Goal: Task Accomplishment & Management: Manage account settings

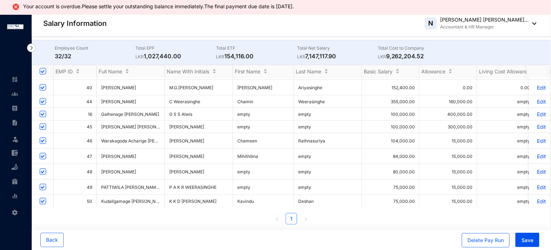
scroll to position [310, 0]
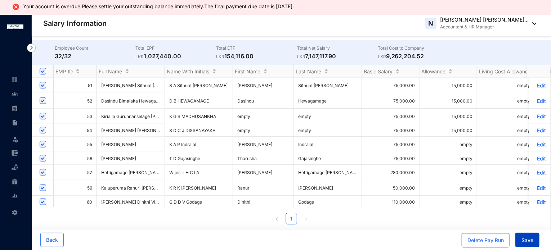
click at [527, 241] on span "Save" at bounding box center [528, 240] width 12 height 7
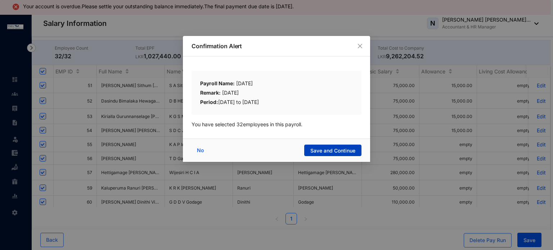
click at [339, 147] on span "Save and Continue" at bounding box center [333, 150] width 45 height 7
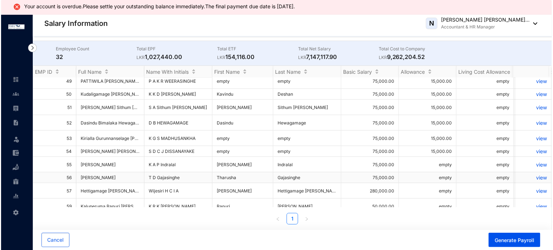
scroll to position [271, 0]
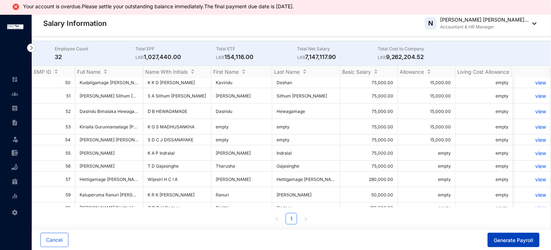
click at [505, 241] on span "Generate Payroll" at bounding box center [514, 240] width 40 height 7
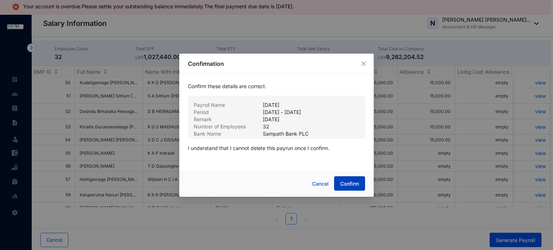
click at [345, 185] on span "Confirm" at bounding box center [349, 183] width 19 height 7
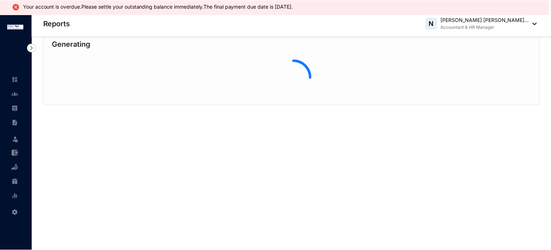
scroll to position [14, 0]
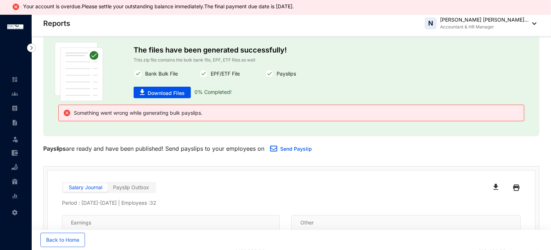
click at [104, 115] on p "Something went wrong while generating bulk payslips." at bounding box center [136, 113] width 131 height 9
click at [300, 148] on link "Send Payslip" at bounding box center [296, 149] width 32 height 6
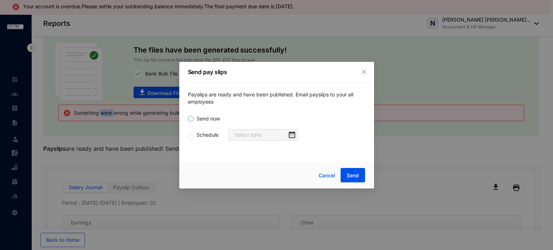
click at [189, 118] on input "Send now" at bounding box center [191, 119] width 6 height 6
radio input "true"
click at [353, 177] on span "Send" at bounding box center [353, 175] width 12 height 7
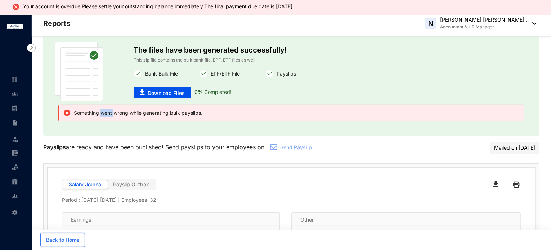
drag, startPoint x: 532, startPoint y: 148, endPoint x: 465, endPoint y: 147, distance: 66.7
click at [465, 147] on div "Payslips are ready and have been published! Send payslips to your employees on …" at bounding box center [291, 148] width 496 height 12
click at [325, 144] on div "Payslips are ready and have been published! Send payslips to your employees on …" at bounding box center [229, 148] width 372 height 12
click at [167, 93] on span "Download Files" at bounding box center [166, 93] width 37 height 7
click at [260, 98] on div "The files have been generated successfully! This zip file contains the bulk ban…" at bounding box center [292, 71] width 316 height 59
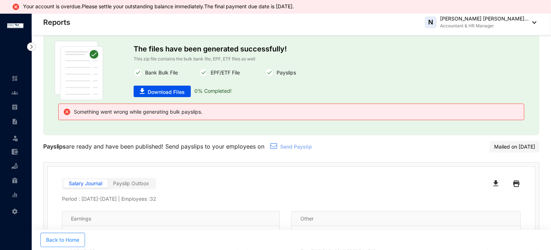
click at [50, 243] on span "Back to Home" at bounding box center [62, 240] width 33 height 7
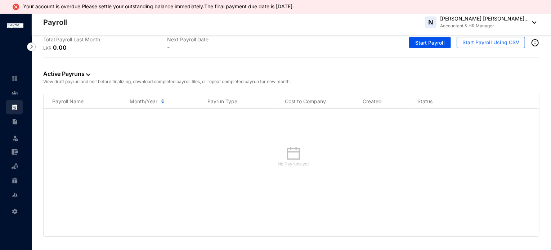
scroll to position [14, 0]
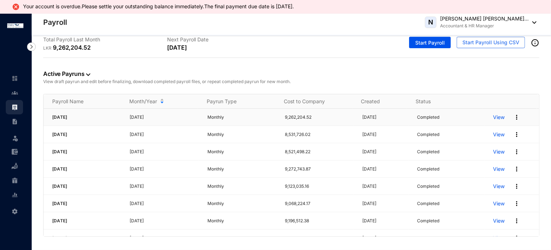
click at [493, 117] on p "View" at bounding box center [499, 117] width 12 height 7
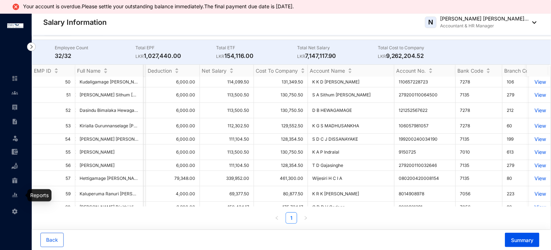
click at [13, 195] on img at bounding box center [15, 195] width 6 height 6
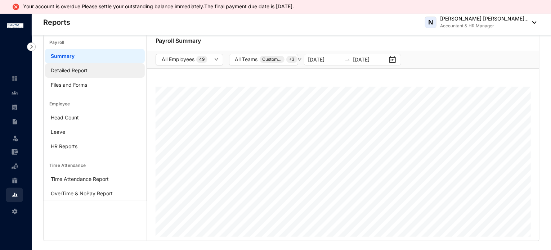
click at [69, 72] on link "Detailed Report" at bounding box center [69, 70] width 37 height 6
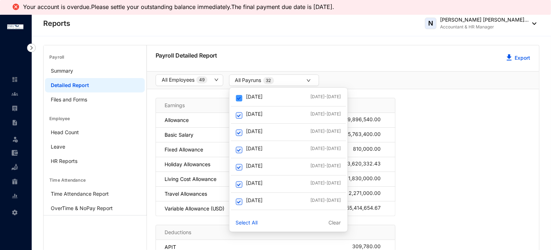
click at [238, 99] on input "checkbox" at bounding box center [239, 98] width 6 height 6
click at [237, 99] on input "checkbox" at bounding box center [239, 98] width 6 height 6
checkbox input "true"
click at [274, 83] on button "All Payruns 32" at bounding box center [274, 81] width 90 height 12
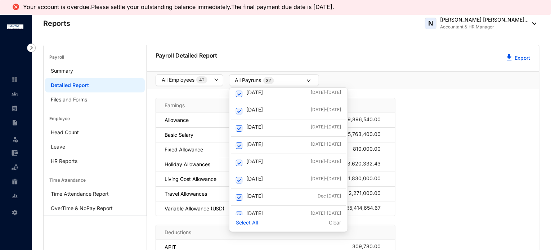
click at [307, 80] on icon "down" at bounding box center [309, 81] width 4 height 4
click at [245, 223] on p "Select All" at bounding box center [247, 222] width 22 height 7
click at [252, 223] on p "Select All" at bounding box center [247, 222] width 22 height 7
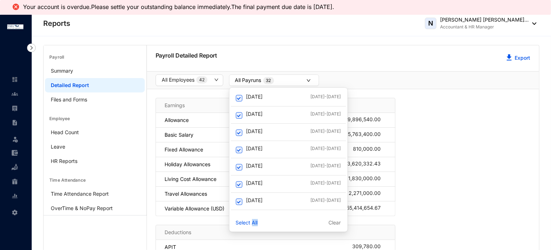
click at [309, 80] on icon "down" at bounding box center [309, 81] width 4 height 4
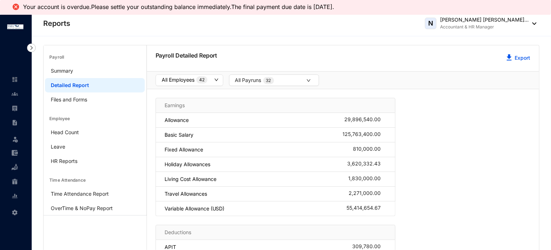
click at [213, 84] on button "All Employees 42" at bounding box center [190, 81] width 68 height 12
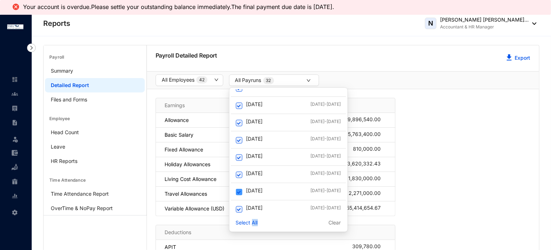
click at [238, 189] on input "checkbox" at bounding box center [239, 192] width 6 height 6
checkbox input "false"
click at [238, 172] on input "checkbox" at bounding box center [239, 175] width 6 height 6
checkbox input "false"
click at [241, 155] on input "checkbox" at bounding box center [239, 158] width 6 height 6
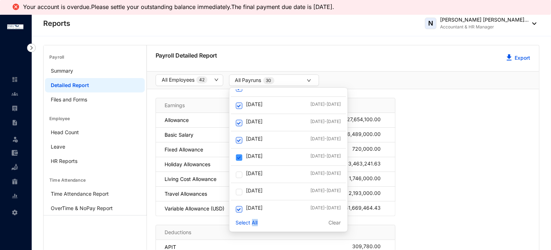
checkbox input "false"
click at [240, 139] on input "checkbox" at bounding box center [239, 140] width 6 height 6
checkbox input "false"
click at [240, 121] on input "checkbox" at bounding box center [239, 123] width 6 height 6
checkbox input "false"
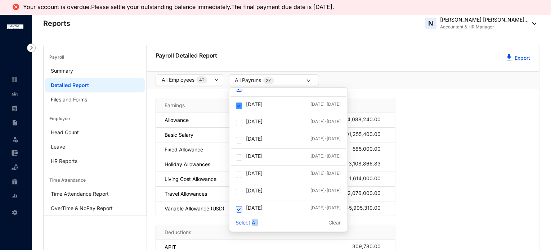
click at [241, 105] on input "checkbox" at bounding box center [239, 106] width 6 height 6
checkbox input "false"
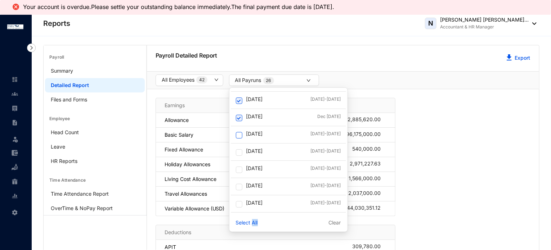
scroll to position [317, 0]
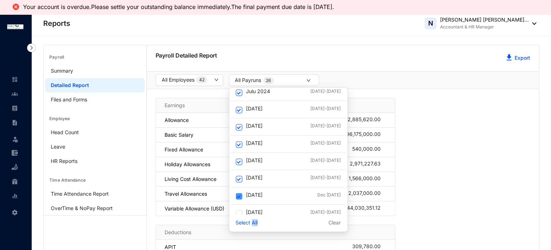
click at [241, 196] on input "checkbox" at bounding box center [239, 196] width 6 height 6
checkbox input "false"
click at [237, 175] on label at bounding box center [239, 179] width 6 height 8
click at [237, 176] on input "checkbox" at bounding box center [239, 179] width 6 height 6
checkbox input "false"
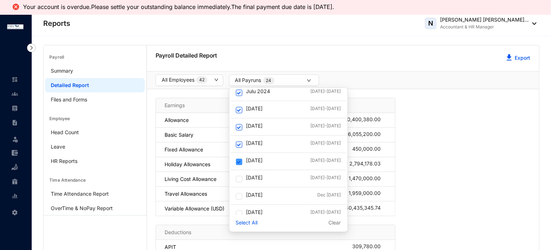
click at [239, 159] on input "checkbox" at bounding box center [239, 162] width 6 height 6
checkbox input "false"
click at [241, 146] on input "checkbox" at bounding box center [239, 145] width 6 height 6
checkbox input "false"
click at [239, 125] on input "checkbox" at bounding box center [239, 127] width 6 height 6
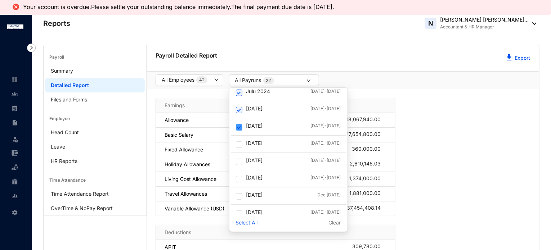
checkbox input "false"
click at [239, 112] on input "checkbox" at bounding box center [239, 110] width 6 height 6
checkbox input "false"
click at [242, 128] on input "checkbox" at bounding box center [239, 129] width 6 height 6
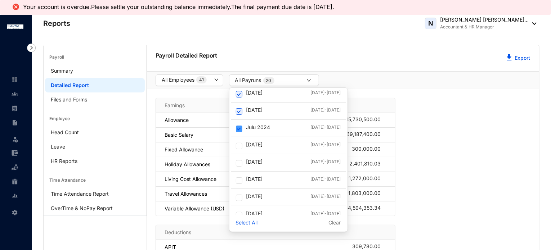
checkbox input "false"
click at [238, 115] on div "June [DATE]-[DATE]" at bounding box center [288, 111] width 115 height 17
click at [239, 110] on input "checkbox" at bounding box center [239, 111] width 6 height 6
checkbox input "false"
click at [238, 95] on input "checkbox" at bounding box center [239, 94] width 6 height 6
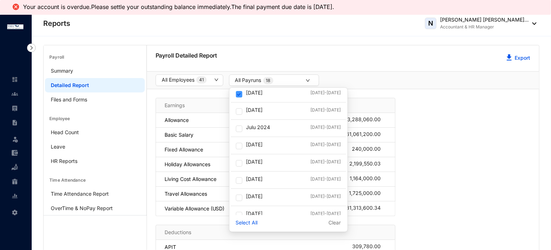
checkbox input "false"
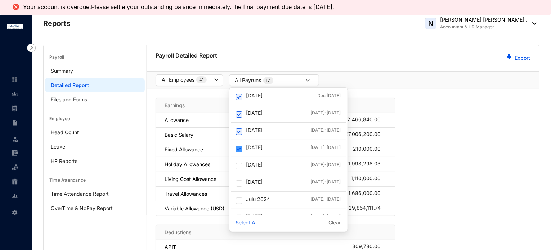
click at [238, 151] on label at bounding box center [239, 149] width 6 height 8
click at [238, 151] on input "checkbox" at bounding box center [239, 149] width 6 height 6
checkbox input "false"
click at [239, 131] on input "checkbox" at bounding box center [239, 132] width 6 height 6
checkbox input "false"
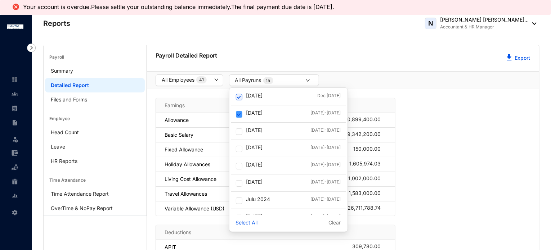
click at [240, 112] on input "checkbox" at bounding box center [239, 114] width 6 height 6
checkbox input "false"
click at [238, 94] on input "checkbox" at bounding box center [239, 97] width 6 height 6
checkbox input "false"
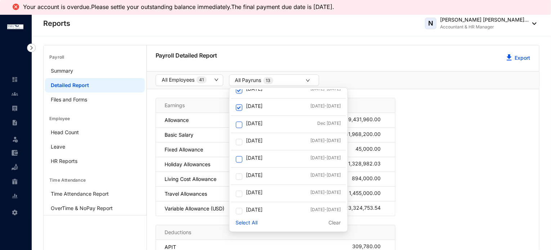
scroll to position [101, 0]
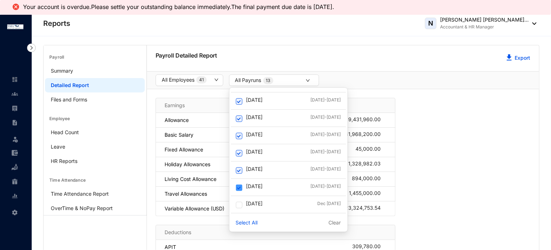
click at [238, 186] on input "checkbox" at bounding box center [239, 188] width 6 height 6
checkbox input "false"
click at [236, 167] on label at bounding box center [239, 171] width 6 height 8
click at [236, 168] on input "checkbox" at bounding box center [239, 171] width 6 height 6
checkbox input "false"
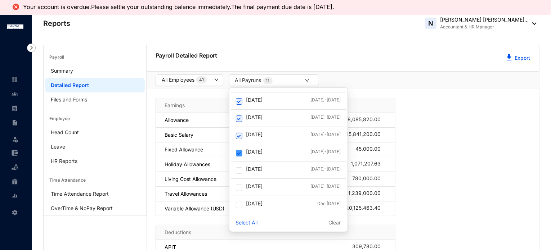
click at [240, 151] on input "checkbox" at bounding box center [239, 153] width 6 height 6
checkbox input "false"
click at [241, 135] on input "checkbox" at bounding box center [239, 136] width 6 height 6
checkbox input "false"
click at [241, 119] on input "checkbox" at bounding box center [239, 119] width 6 height 6
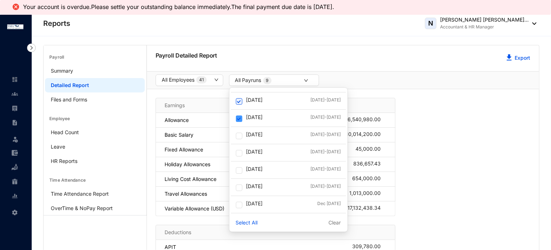
checkbox input "false"
click at [241, 103] on input "checkbox" at bounding box center [239, 101] width 6 height 6
checkbox input "false"
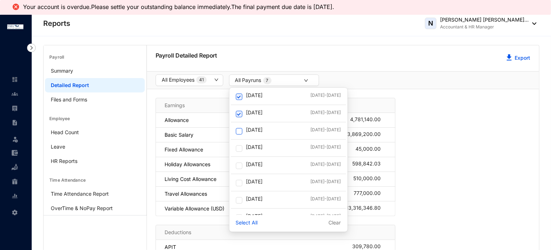
scroll to position [0, 0]
click at [241, 187] on label at bounding box center [239, 185] width 6 height 8
click at [241, 187] on input "checkbox" at bounding box center [239, 185] width 6 height 6
checkbox input "false"
click at [238, 165] on input "checkbox" at bounding box center [239, 167] width 6 height 6
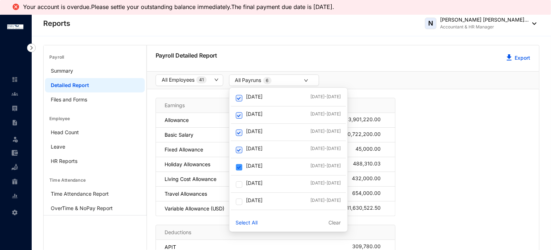
checkbox input "false"
click at [240, 151] on input "checkbox" at bounding box center [239, 150] width 6 height 6
checkbox input "false"
click at [236, 132] on input "checkbox" at bounding box center [239, 133] width 6 height 6
checkbox input "false"
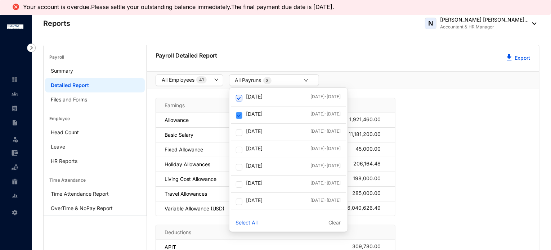
click at [242, 115] on input "checkbox" at bounding box center [239, 115] width 6 height 6
checkbox input "false"
click at [239, 99] on input "checkbox" at bounding box center [239, 98] width 6 height 6
checkbox input "false"
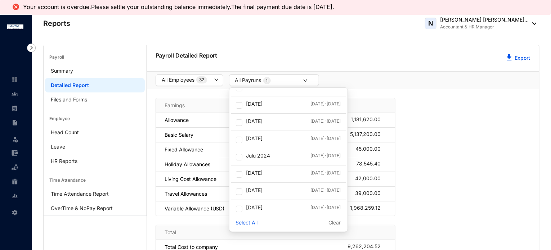
scroll to position [425, 0]
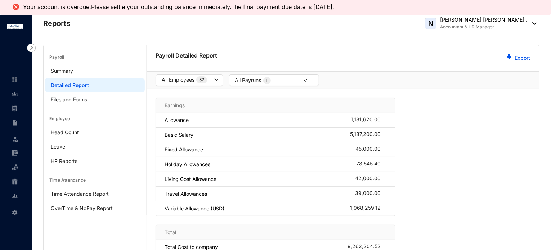
click at [456, 182] on div "Earnings Allowance 1,181,620.00 Basic Salary 5,137,200.00 Fixed Allowance 45,00…" at bounding box center [343, 229] width 375 height 263
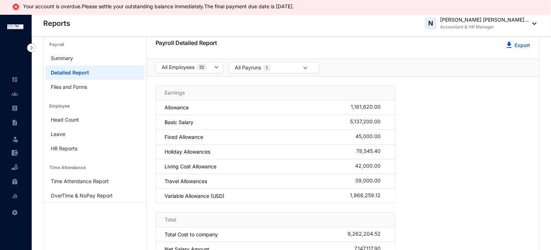
scroll to position [0, 0]
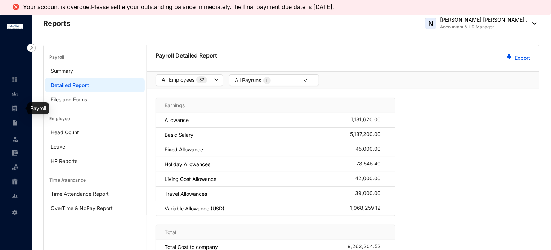
click at [12, 107] on link at bounding box center [21, 108] width 18 height 7
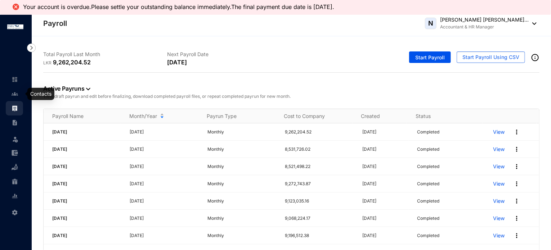
click at [14, 93] on img at bounding box center [15, 94] width 6 height 6
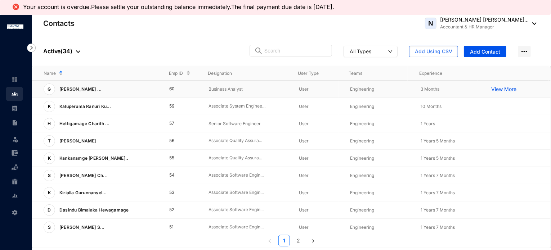
click at [279, 90] on p "Business Analyst" at bounding box center [248, 89] width 79 height 7
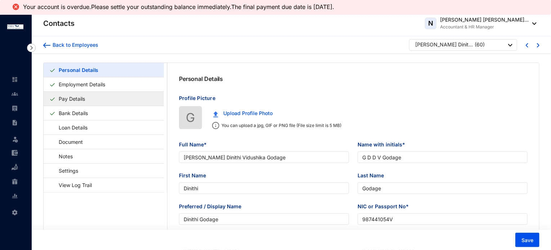
type input "[PERSON_NAME] Dinithi Vidushika Godage"
type input "G D D V Godage"
type input "Dinithi"
type input "Godage"
type input "Dinithi Godage"
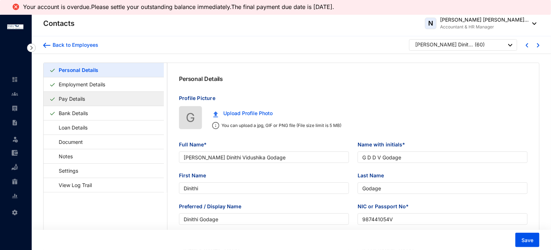
type input "987441054V"
type input "[GEOGRAPHIC_DATA]"
type input "0767287592"
type input "09, [GEOGRAPHIC_DATA], [GEOGRAPHIC_DATA]"
checkbox input "true"
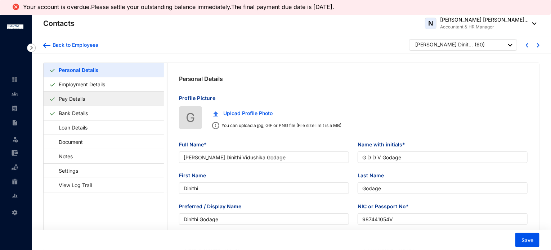
radio input "true"
type input "[PERSON_NAME]"
type input "0718714380"
type input "[DATE]"
click at [74, 100] on link "Pay Details" at bounding box center [72, 99] width 32 height 15
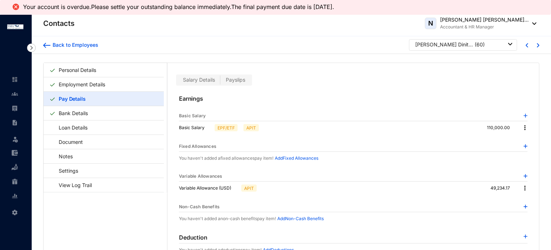
click at [235, 80] on span "Payslips" at bounding box center [235, 80] width 19 height 6
click at [220, 82] on input "Payslips" at bounding box center [220, 82] width 0 height 0
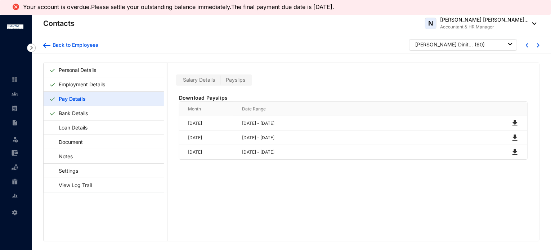
click at [205, 78] on span "Salary Details" at bounding box center [199, 80] width 32 height 6
click at [178, 82] on input "Salary Details" at bounding box center [178, 82] width 0 height 0
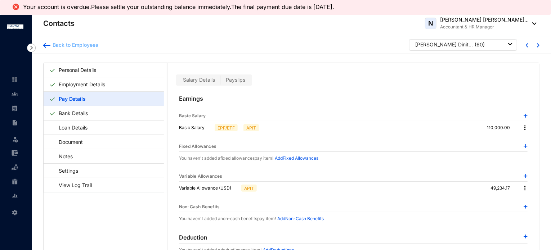
click at [66, 46] on div "Back to Employees" at bounding box center [74, 44] width 48 height 7
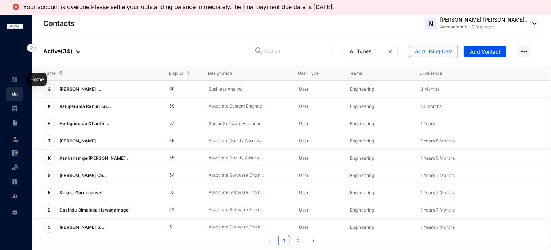
click at [13, 79] on img at bounding box center [15, 79] width 6 height 6
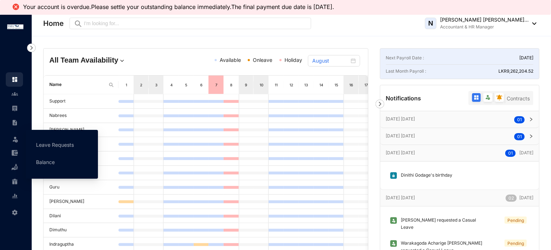
click at [14, 138] on icon at bounding box center [16, 138] width 4 height 0
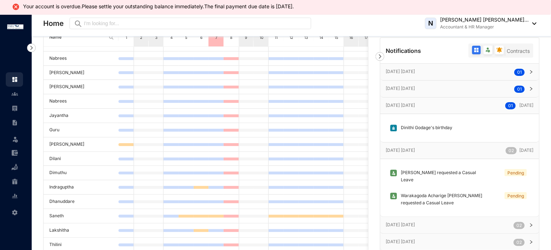
scroll to position [36, 0]
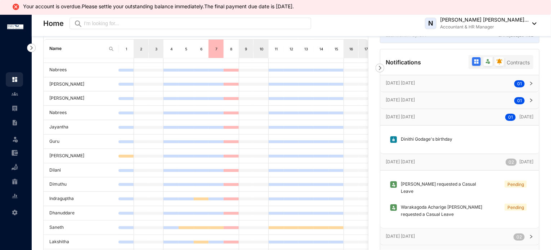
click at [532, 101] on icon "right" at bounding box center [531, 100] width 4 height 4
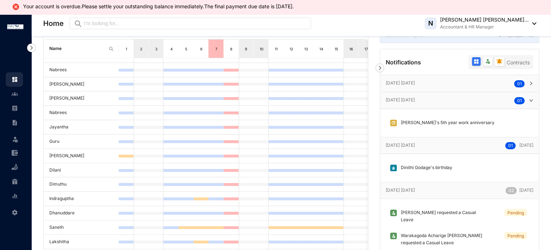
click at [529, 84] on icon "right" at bounding box center [531, 83] width 4 height 4
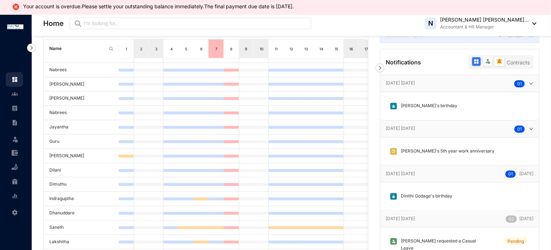
click at [530, 83] on icon "right" at bounding box center [532, 83] width 4 height 2
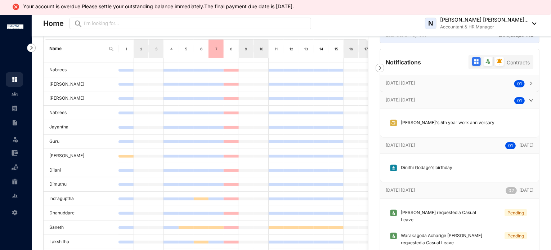
click at [529, 99] on icon "right" at bounding box center [531, 100] width 4 height 4
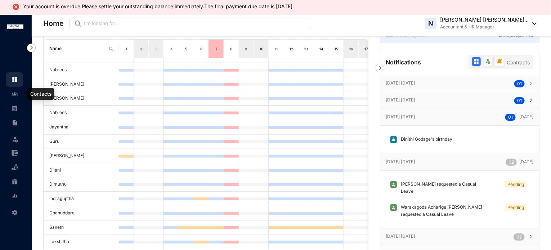
click at [13, 94] on img at bounding box center [15, 94] width 6 height 6
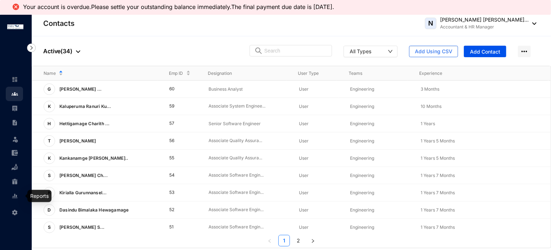
click at [18, 195] on img at bounding box center [15, 196] width 6 height 6
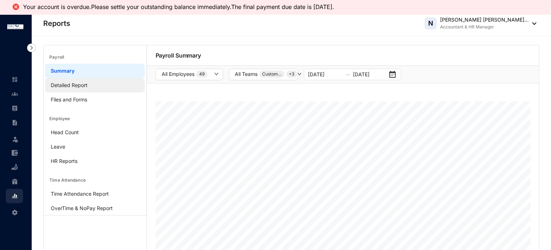
click at [66, 83] on link "Detailed Report" at bounding box center [69, 85] width 37 height 6
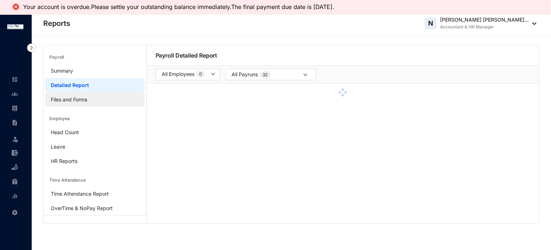
click at [63, 97] on link "Files and Forms" at bounding box center [69, 100] width 36 height 6
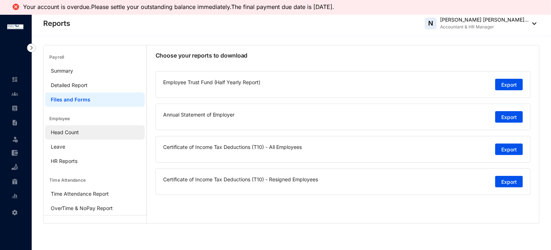
click at [63, 135] on link "Head Count" at bounding box center [65, 132] width 28 height 6
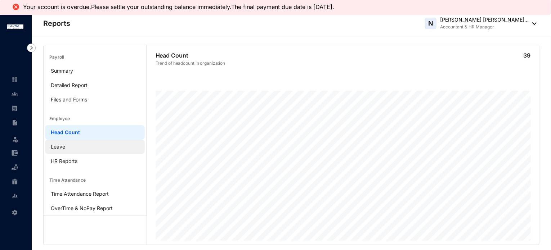
click at [61, 145] on link "Leave" at bounding box center [58, 147] width 14 height 6
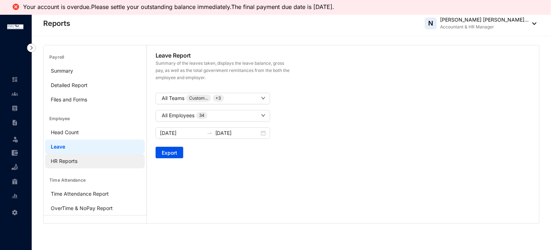
click at [63, 164] on link "HR Reports" at bounding box center [64, 161] width 27 height 6
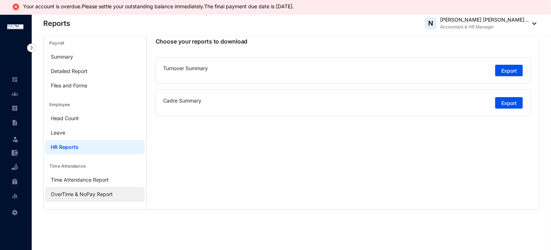
scroll to position [14, 0]
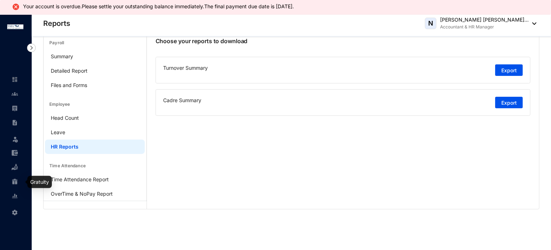
click at [12, 181] on img at bounding box center [15, 182] width 6 height 6
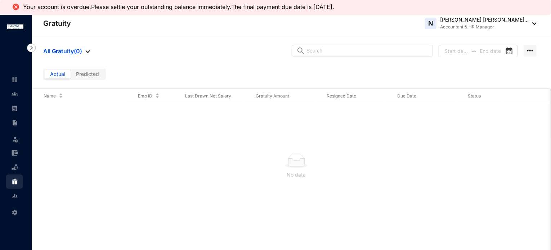
click at [86, 52] on img at bounding box center [88, 51] width 4 height 3
click at [60, 66] on span "All Gratuity" at bounding box center [66, 64] width 35 height 8
click at [532, 53] on img at bounding box center [530, 51] width 13 height 12
click at [511, 66] on span "View LogTrail" at bounding box center [515, 65] width 31 height 8
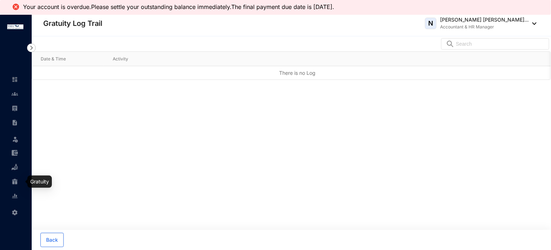
click at [17, 178] on div at bounding box center [15, 178] width 6 height 6
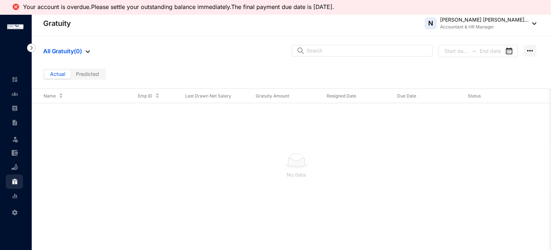
click at [86, 73] on span "Predicted" at bounding box center [87, 74] width 23 height 6
click at [71, 76] on input "Predicted" at bounding box center [71, 76] width 0 height 0
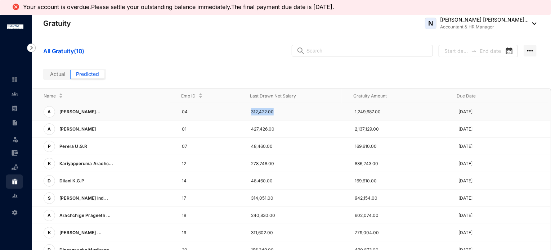
drag, startPoint x: 271, startPoint y: 112, endPoint x: 245, endPoint y: 111, distance: 25.9
click at [245, 111] on td "312,422.00" at bounding box center [292, 111] width 104 height 17
drag, startPoint x: 272, startPoint y: 164, endPoint x: 249, endPoint y: 160, distance: 23.7
click at [251, 160] on p "278,748.00" at bounding box center [297, 163] width 92 height 7
drag, startPoint x: 353, startPoint y: 164, endPoint x: 378, endPoint y: 163, distance: 25.6
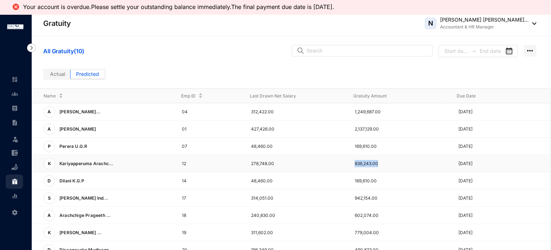
click at [378, 163] on p "836,243.00" at bounding box center [401, 163] width 92 height 7
click at [426, 168] on td "836,243.00" at bounding box center [395, 163] width 104 height 17
drag, startPoint x: 187, startPoint y: 163, endPoint x: 179, endPoint y: 160, distance: 7.6
click at [179, 160] on td "12" at bounding box center [204, 163] width 69 height 17
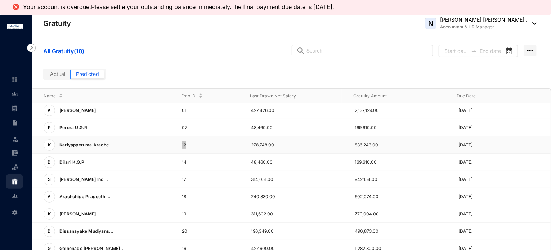
scroll to position [19, 0]
click at [278, 171] on td "314,051.00" at bounding box center [292, 179] width 104 height 17
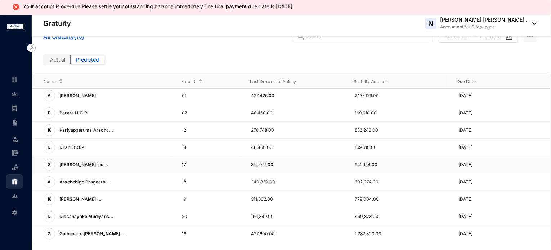
scroll to position [14, 0]
drag, startPoint x: 378, startPoint y: 232, endPoint x: 299, endPoint y: 229, distance: 79.0
click at [345, 234] on td "1,282,800.00" at bounding box center [395, 234] width 104 height 17
drag, startPoint x: 273, startPoint y: 233, endPoint x: 239, endPoint y: 232, distance: 33.9
click at [240, 232] on td "427,600.00" at bounding box center [292, 234] width 104 height 17
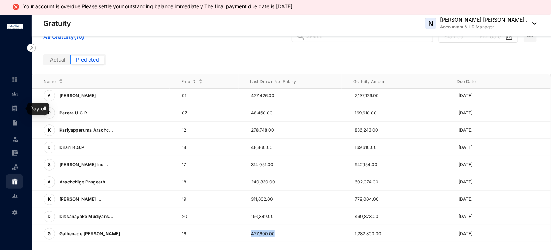
click at [19, 107] on link at bounding box center [21, 108] width 18 height 7
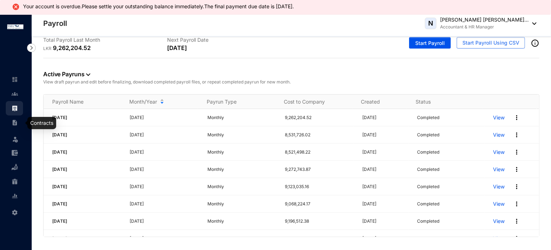
click at [12, 122] on img at bounding box center [15, 123] width 6 height 6
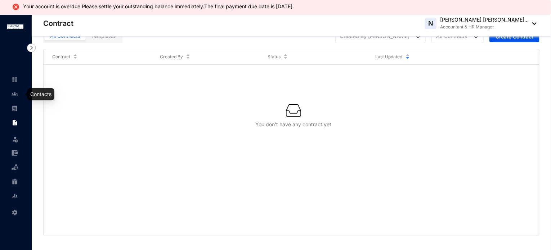
click at [14, 95] on img at bounding box center [15, 94] width 6 height 6
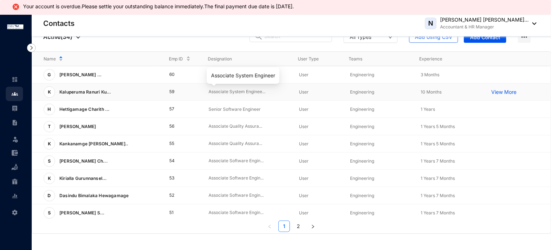
click at [209, 90] on p "Associate System Enginee..." at bounding box center [248, 92] width 79 height 7
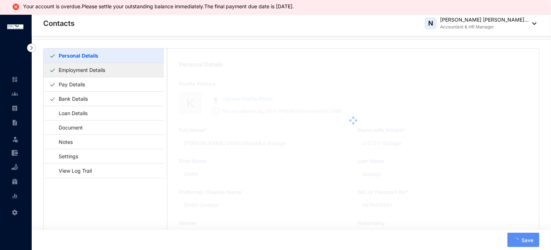
click at [94, 75] on link "Employment Details" at bounding box center [82, 70] width 52 height 15
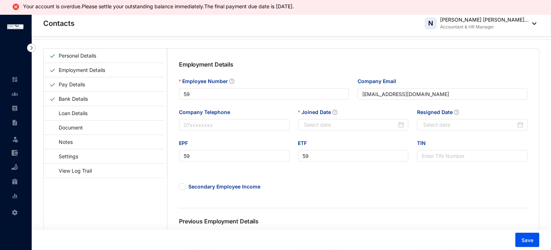
type input "[DATE]"
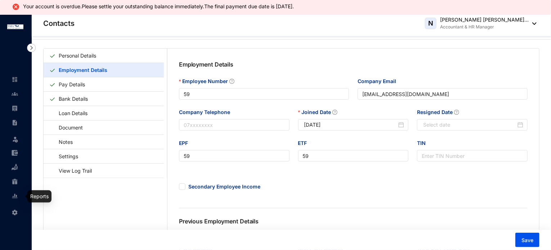
click at [17, 198] on img at bounding box center [15, 196] width 6 height 6
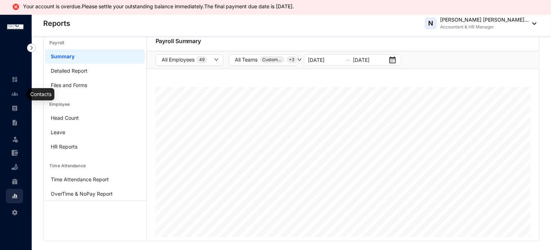
click at [16, 95] on img at bounding box center [15, 94] width 6 height 6
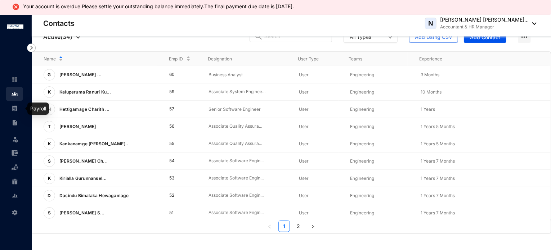
click at [12, 109] on img at bounding box center [15, 108] width 6 height 6
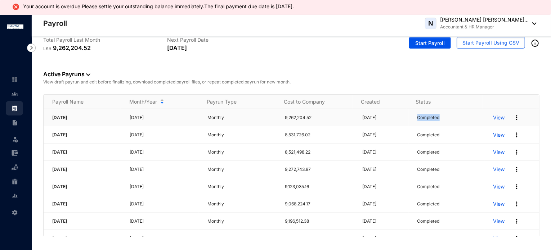
drag, startPoint x: 436, startPoint y: 116, endPoint x: 407, endPoint y: 117, distance: 28.5
click at [409, 117] on td "Completed" at bounding box center [447, 117] width 76 height 17
click at [513, 117] on img at bounding box center [516, 117] width 7 height 7
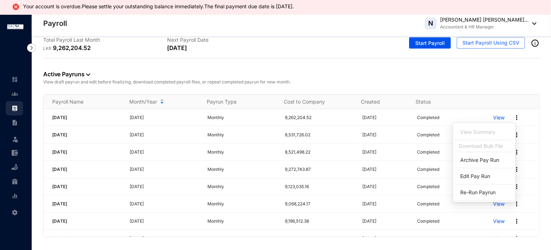
click at [463, 66] on div "Active Payruns View draft payrun and edit before finalizing, download completed…" at bounding box center [291, 76] width 496 height 36
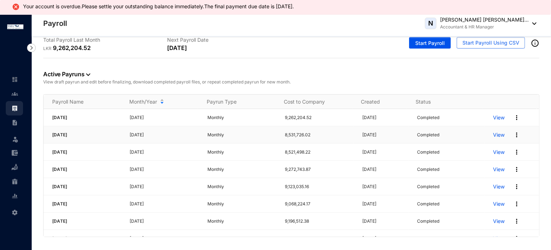
click at [513, 135] on img at bounding box center [516, 134] width 7 height 7
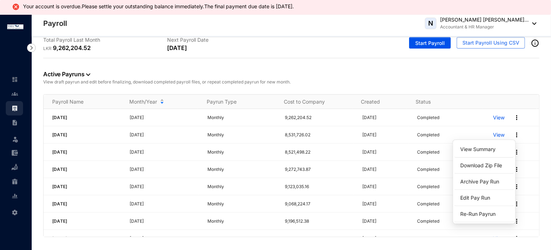
click at [282, 82] on p "View draft payrun and edit before finalizing, download completed payroll files,…" at bounding box center [291, 82] width 496 height 7
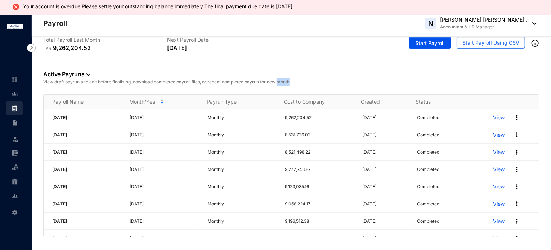
click at [282, 82] on p "View draft payrun and edit before finalizing, download completed payroll files,…" at bounding box center [291, 82] width 496 height 7
click at [13, 210] on img at bounding box center [15, 213] width 6 height 6
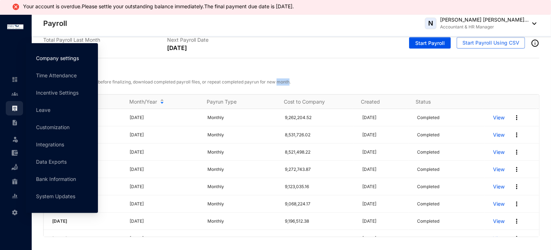
click at [55, 60] on link "Company settings" at bounding box center [57, 58] width 43 height 6
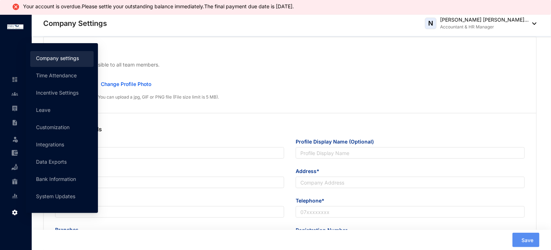
type input "NMA Group Holdings (Pvt)Ltd"
type input "[EMAIL_ADDRESS][DOMAIN_NAME]"
type input "[STREET_ADDRESS][GEOGRAPHIC_DATA]"
type input "0112870423"
type input "B"
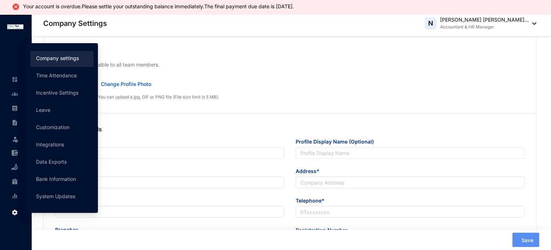
type input "47362"
type input "9"
radio input "true"
checkbox input "true"
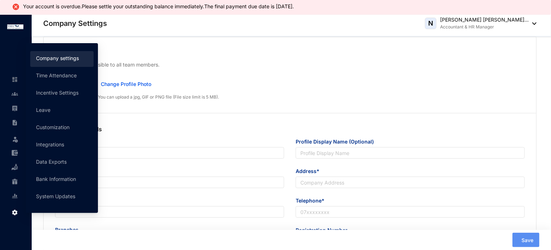
checkbox input "true"
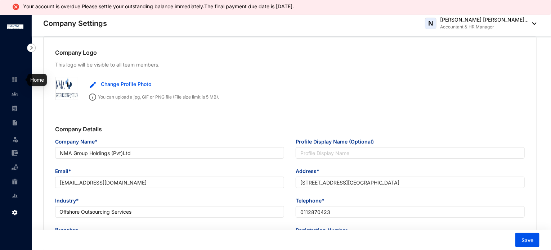
click at [17, 81] on img at bounding box center [15, 79] width 6 height 6
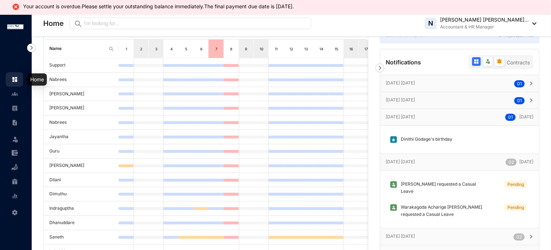
click at [12, 77] on img at bounding box center [15, 79] width 6 height 6
click at [13, 94] on img at bounding box center [15, 94] width 6 height 6
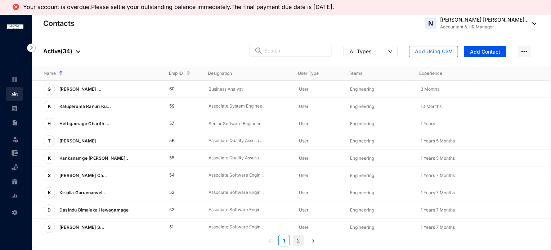
click at [297, 242] on link "2" at bounding box center [298, 241] width 11 height 11
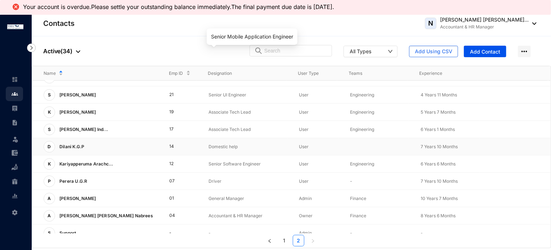
scroll to position [88, 0]
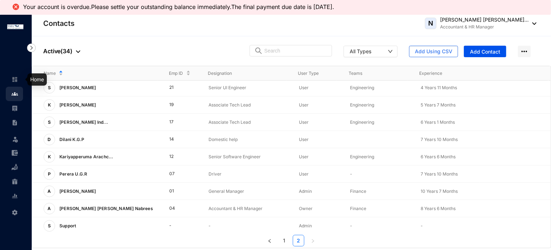
click at [15, 77] on img at bounding box center [15, 79] width 6 height 6
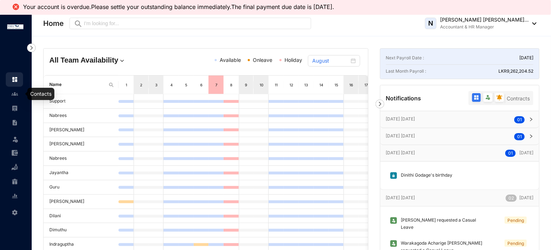
click at [12, 92] on img at bounding box center [15, 94] width 6 height 6
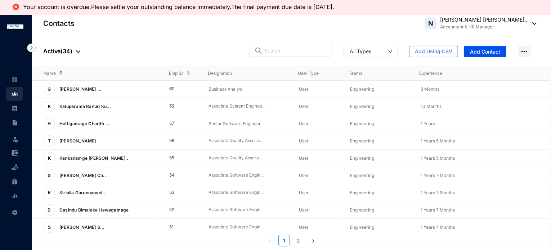
click at [193, 43] on div "People Active ( 34 ) All Types Add Using CSV Add Contact" at bounding box center [291, 51] width 519 height 30
